Goal: Task Accomplishment & Management: Complete application form

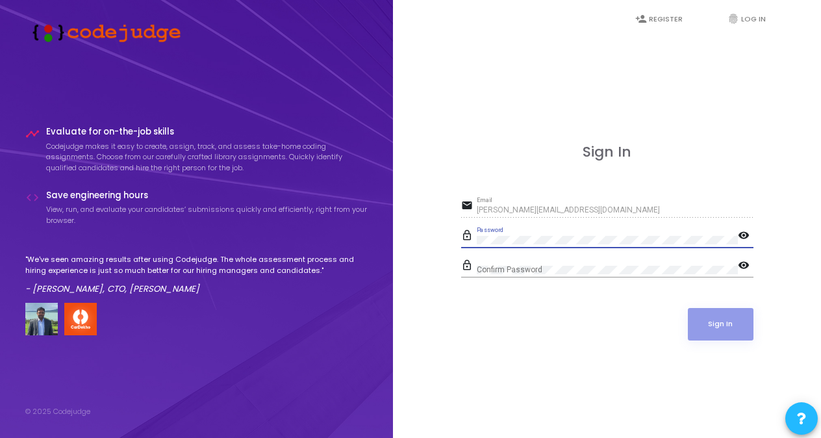
click at [399, 299] on div "person_add Register fingerprint Log In Sign In email [PERSON_NAME][EMAIL_ADDRES…" at bounding box center [607, 219] width 428 height 438
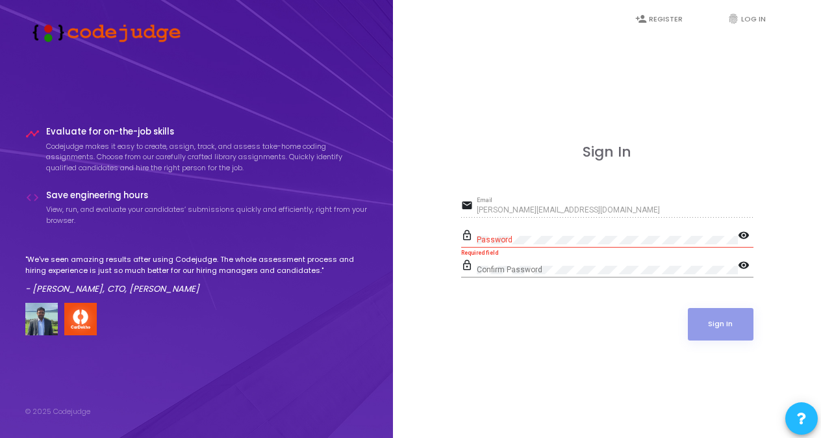
click at [502, 235] on div "Password" at bounding box center [607, 237] width 261 height 20
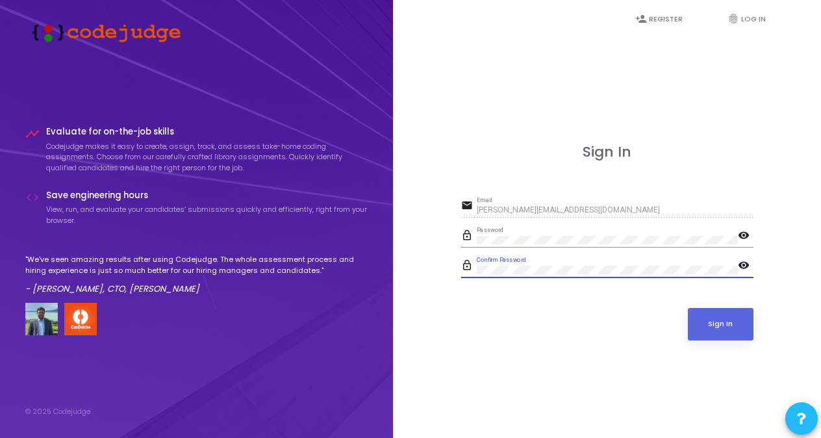
click at [745, 230] on mat-icon "visibility" at bounding box center [746, 237] width 16 height 16
click at [745, 230] on mat-icon "visibility_off" at bounding box center [746, 237] width 16 height 16
click at [745, 230] on mat-icon "visibility" at bounding box center [746, 237] width 16 height 16
click at [745, 230] on mat-icon "visibility_off" at bounding box center [746, 237] width 16 height 16
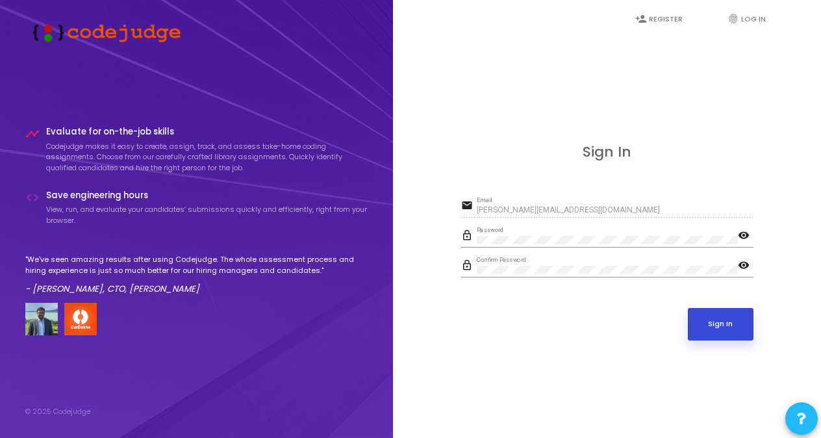
click at [724, 316] on button "Sign In" at bounding box center [721, 324] width 66 height 32
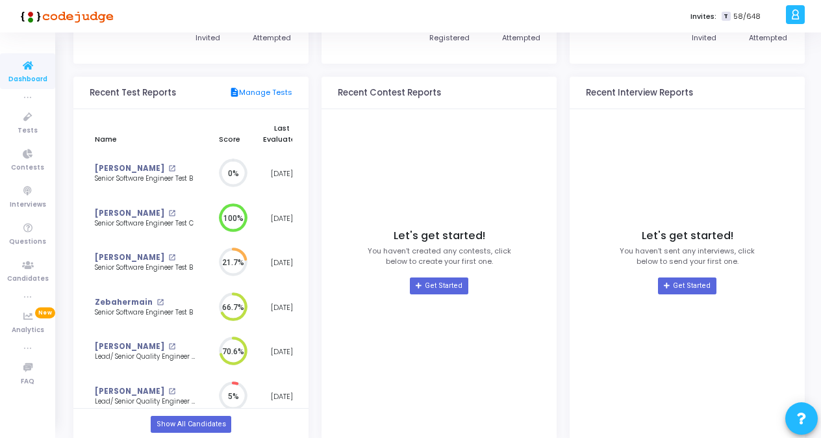
scroll to position [136, 0]
